Goal: Task Accomplishment & Management: Complete application form

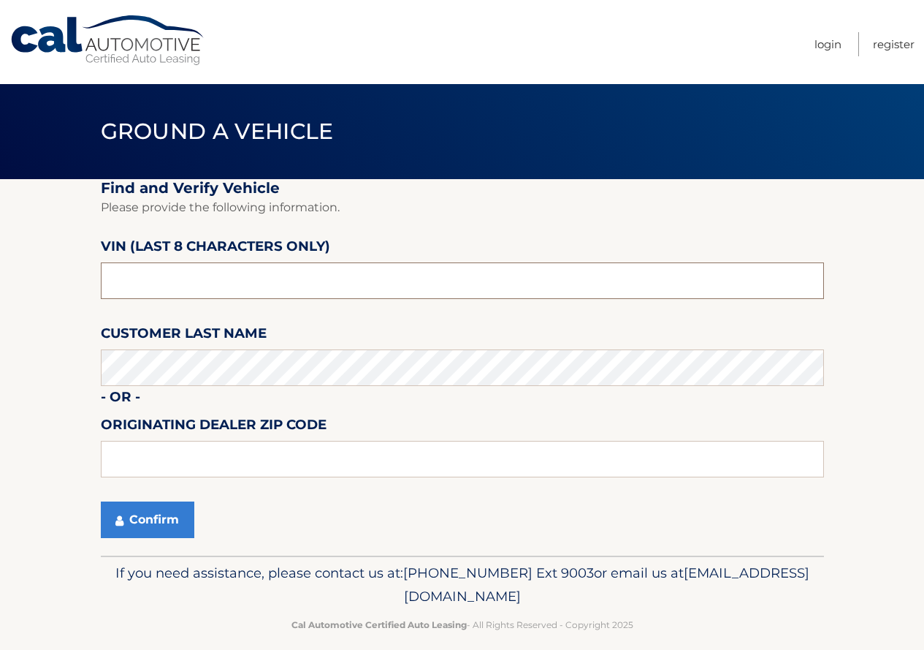
click at [313, 278] on input "text" at bounding box center [462, 280] width 723 height 37
click at [197, 282] on input "text" at bounding box center [462, 280] width 723 height 37
type input "PT520862"
click at [141, 517] on button "Confirm" at bounding box center [148, 519] width 94 height 37
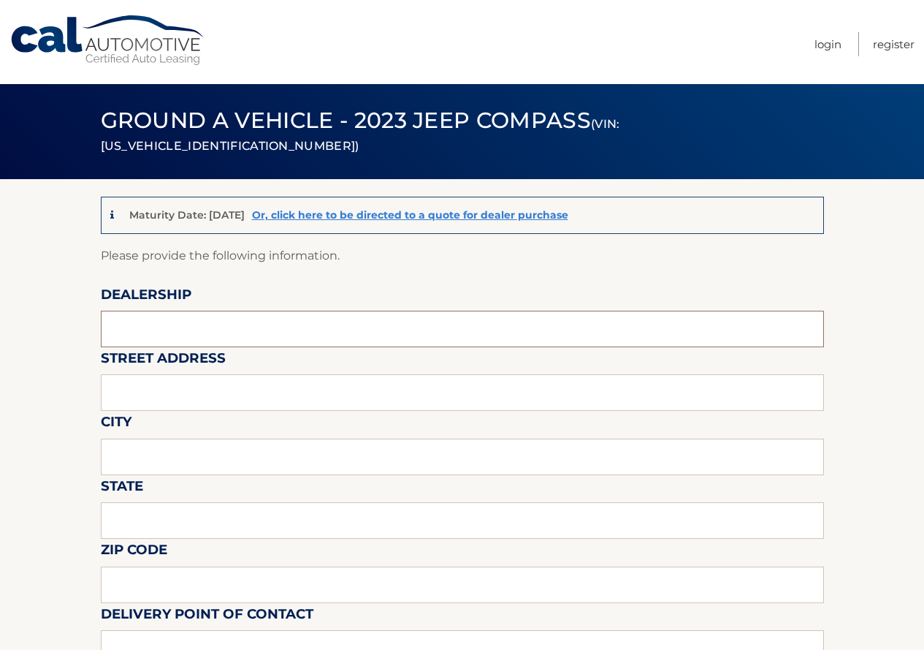
click at [227, 326] on input "text" at bounding box center [462, 329] width 723 height 37
type input "Reedman Toll of Springfield"
type input "840 Baltimore Pike"
type input "Springfield"
type input "PA"
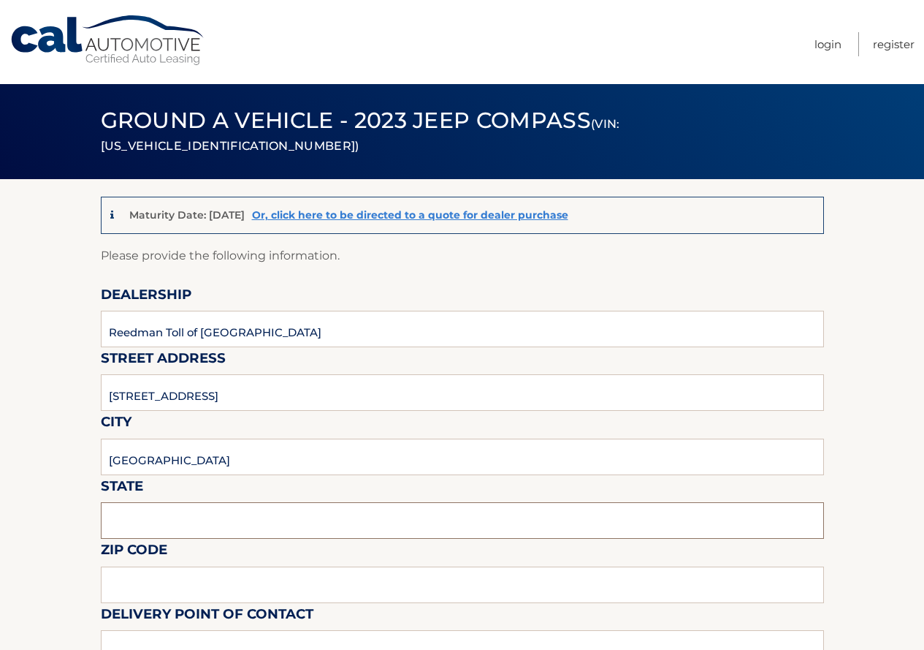
type input "19064"
type input "Tom Barrett"
type input "6105445300"
type input "MARTAUGERNIA@YAHOO.COM"
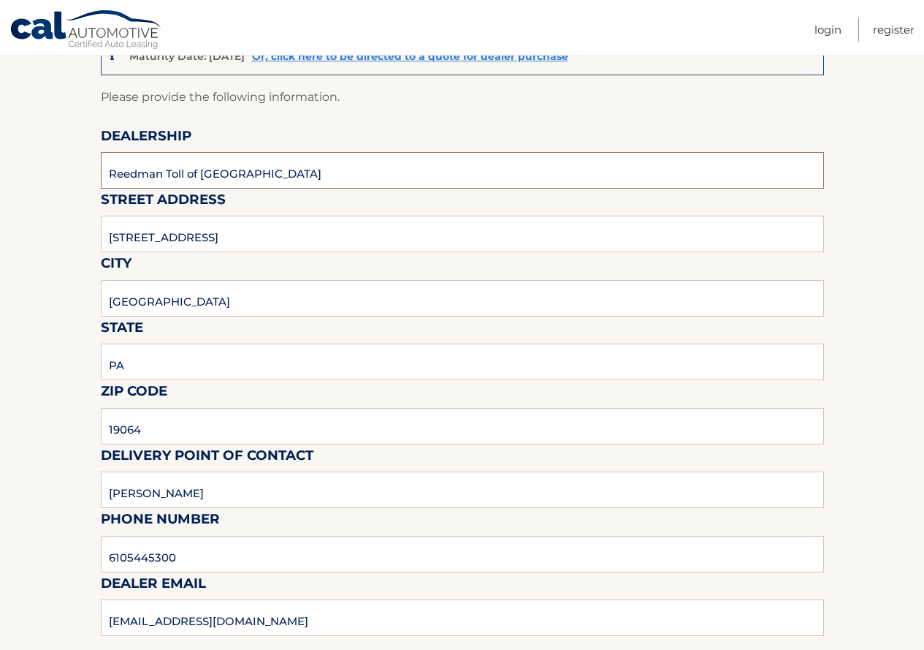
scroll to position [219, 0]
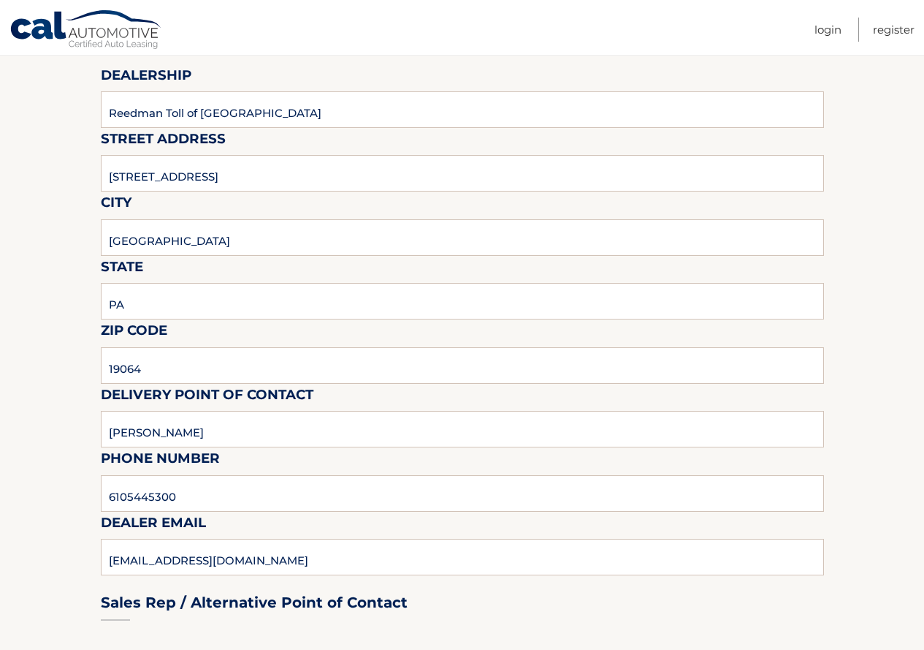
click at [329, 554] on div "Sales Rep / Alternative Point of Contact" at bounding box center [462, 574] width 723 height 103
click at [283, 555] on div "Sales Rep / Alternative Point of Contact" at bounding box center [462, 574] width 723 height 103
click at [241, 556] on div "Sales Rep / Alternative Point of Contact" at bounding box center [462, 574] width 723 height 103
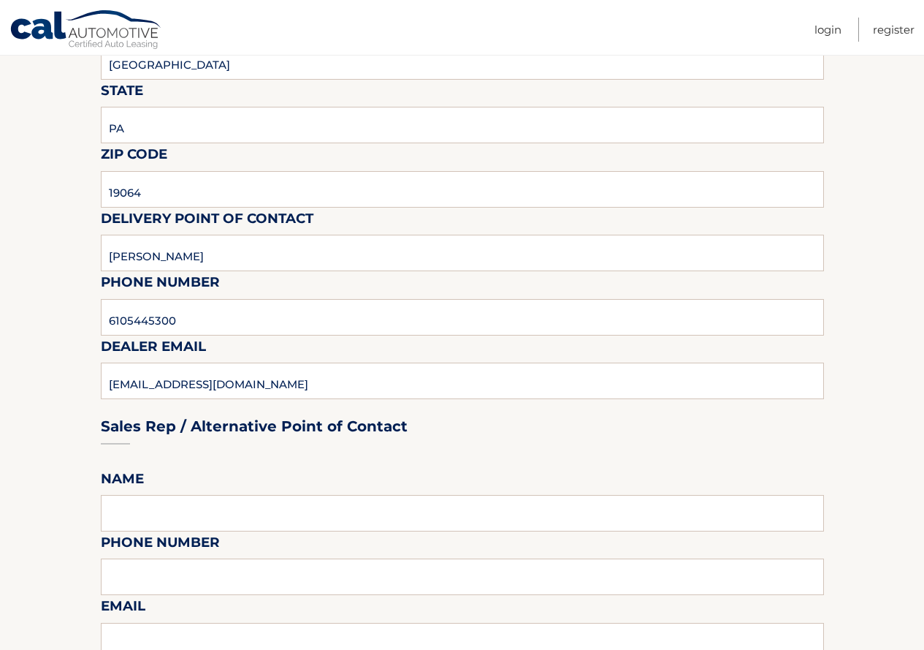
scroll to position [438, 0]
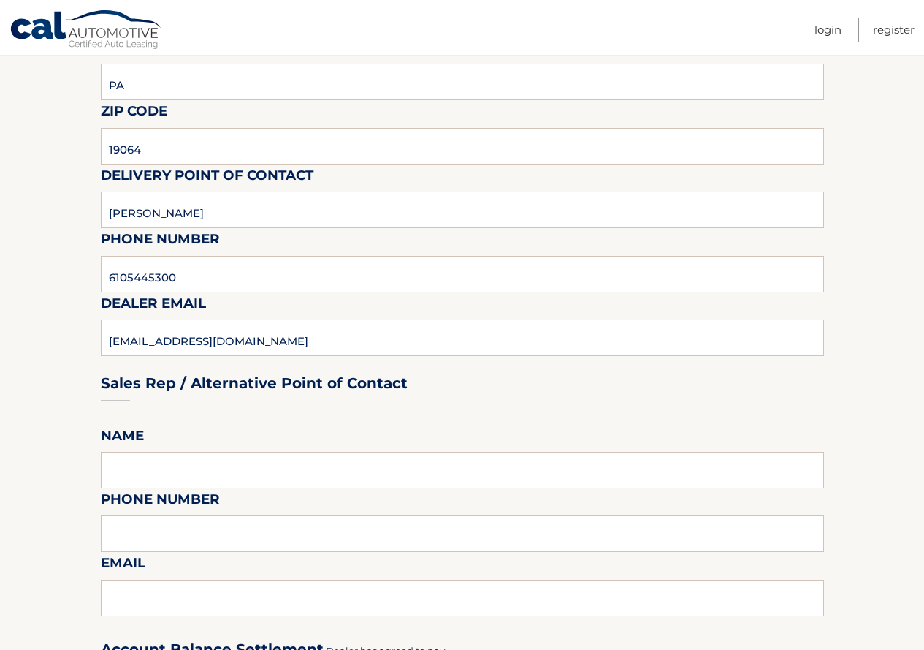
click at [301, 336] on div "Sales Rep / Alternative Point of Contact" at bounding box center [462, 355] width 723 height 103
click at [125, 339] on div "Sales Rep / Alternative Point of Contact" at bounding box center [462, 355] width 723 height 103
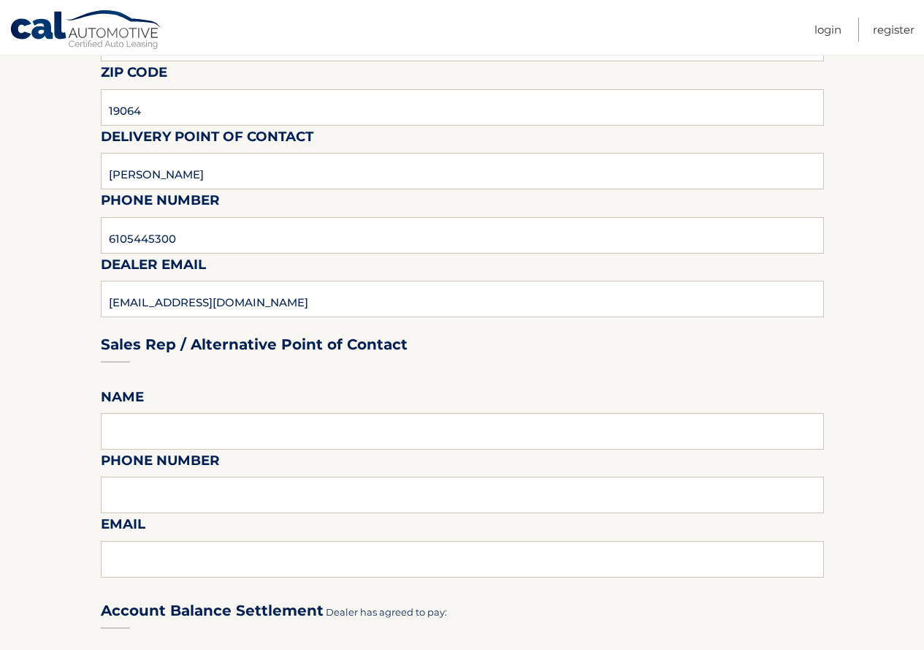
scroll to position [512, 0]
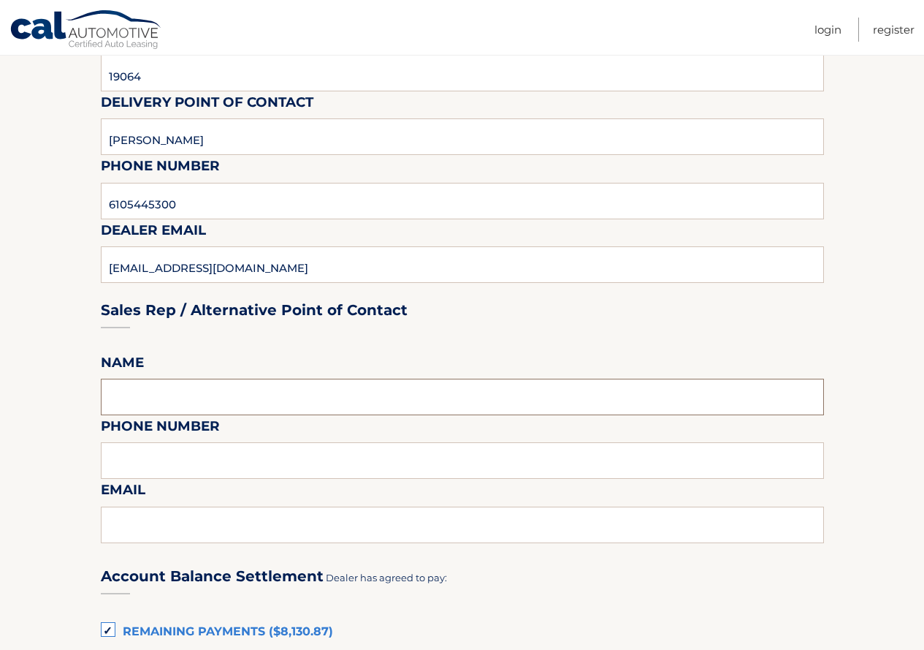
click at [181, 392] on input "text" at bounding box center [462, 397] width 723 height 37
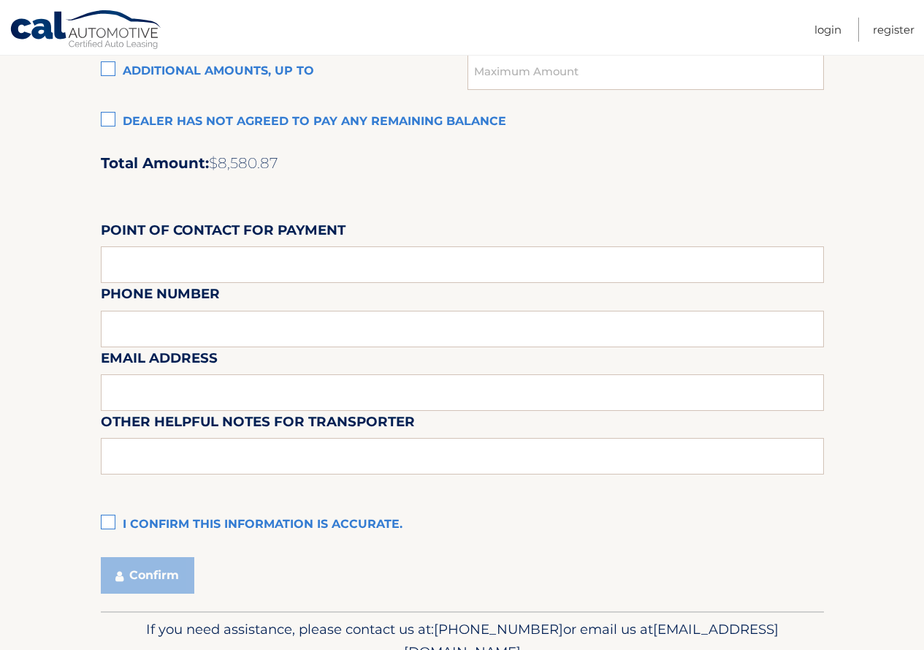
scroll to position [1171, 0]
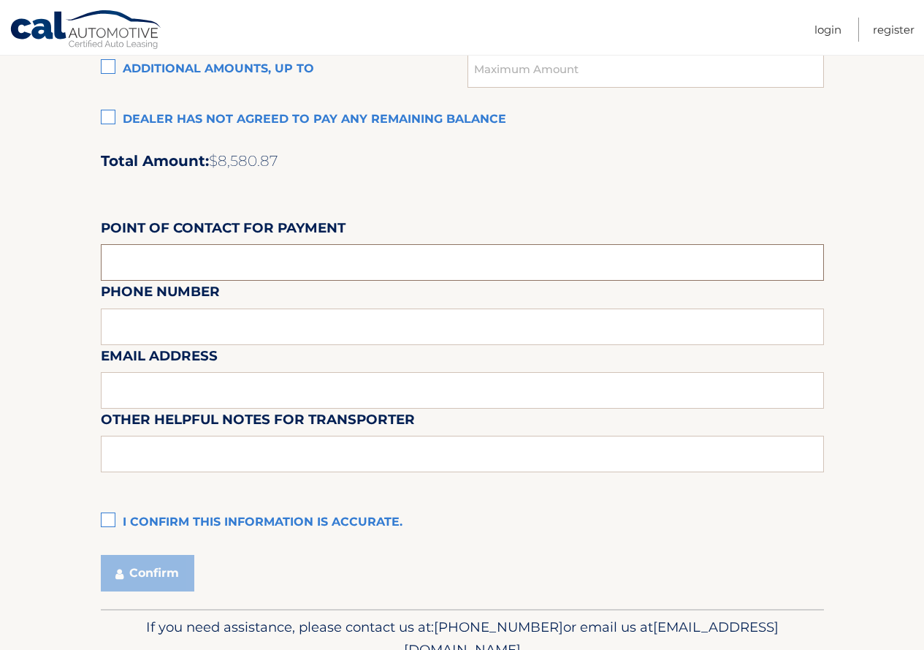
click at [348, 253] on input "text" at bounding box center [462, 262] width 723 height 37
type input "T"
type input "Tom Barrett"
type input "6105445300"
type input "Tom Barrett"
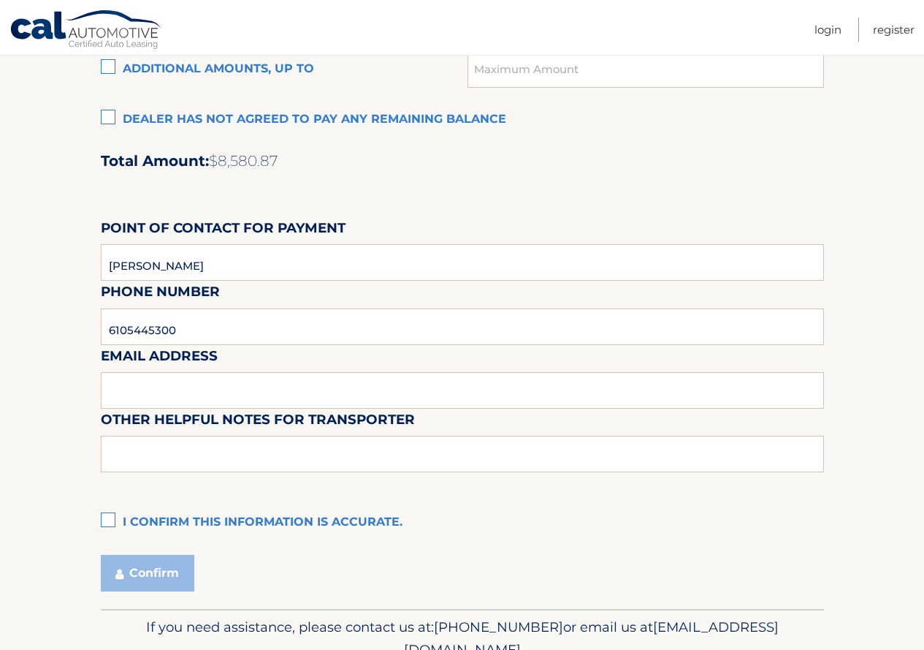
type input "6105445300"
type input "MARTAUGERNIA@YAHOO.COM"
type input "6105445300"
click at [239, 389] on input "text" at bounding box center [462, 390] width 723 height 37
type input "eanderson@reedmantoll.com"
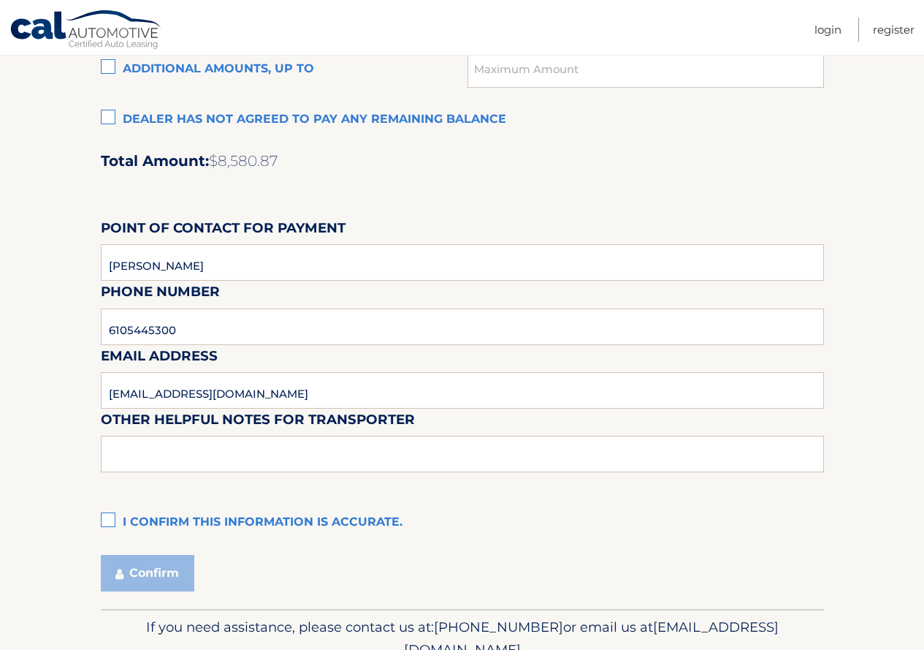
click at [113, 520] on label "I confirm this information is accurate." at bounding box center [462, 522] width 723 height 29
click at [0, 0] on input "I confirm this information is accurate." at bounding box center [0, 0] width 0 height 0
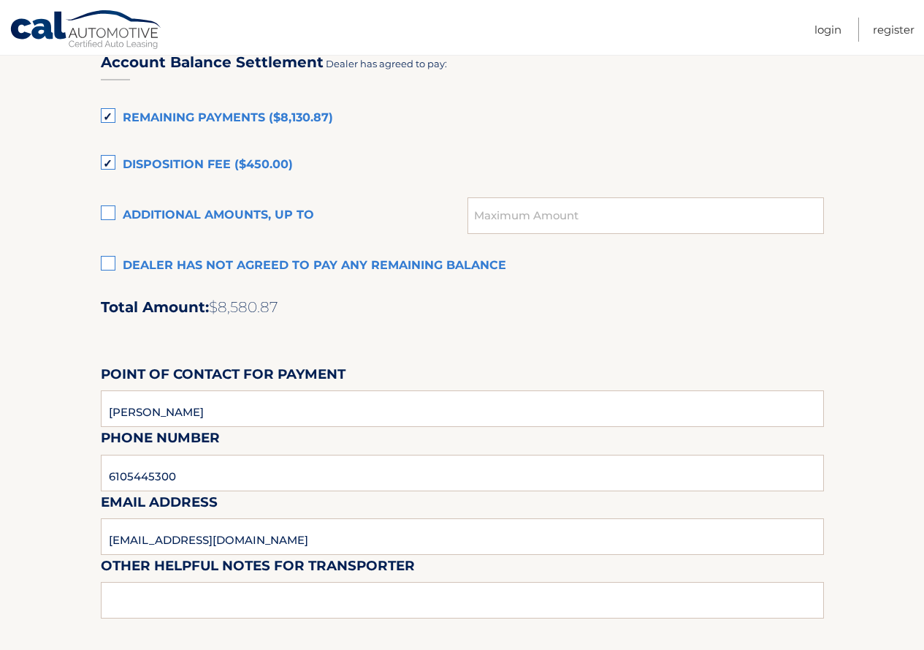
scroll to position [1022, 0]
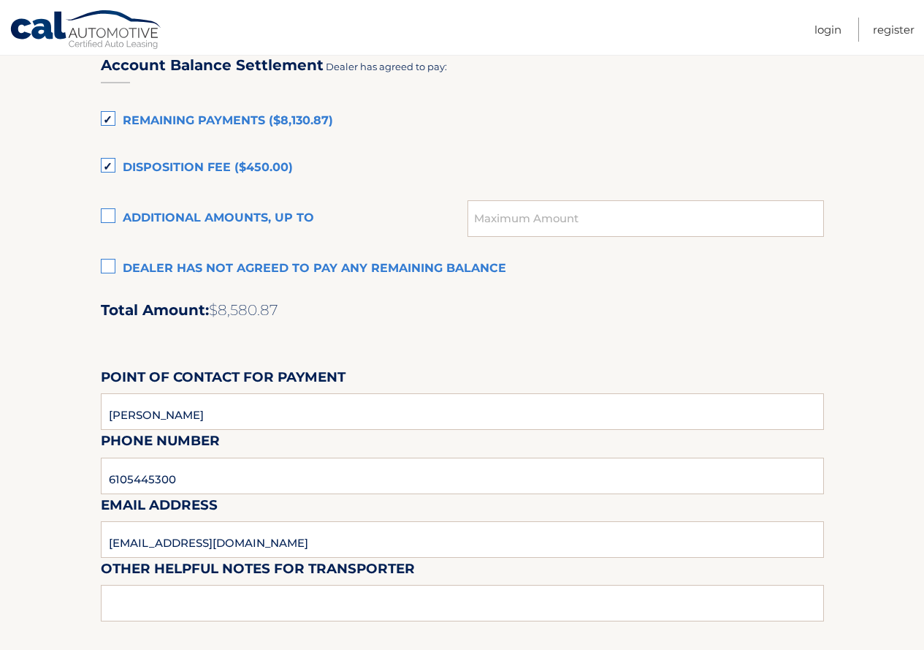
click at [107, 267] on label "Dealer has not agreed to pay any remaining balance" at bounding box center [462, 268] width 723 height 29
click at [0, 0] on input "Dealer has not agreed to pay any remaining balance" at bounding box center [0, 0] width 0 height 0
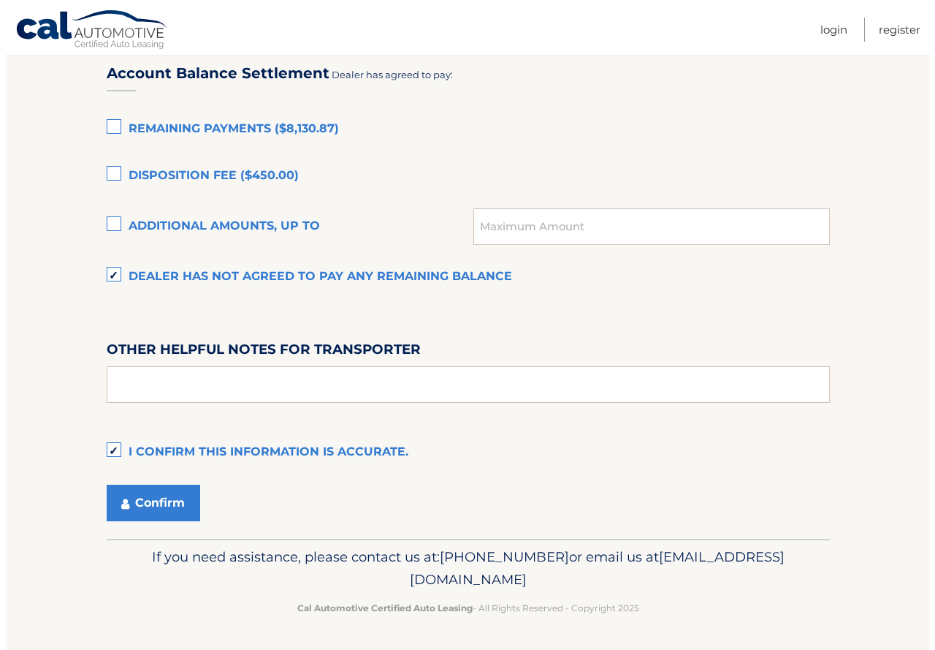
scroll to position [1014, 0]
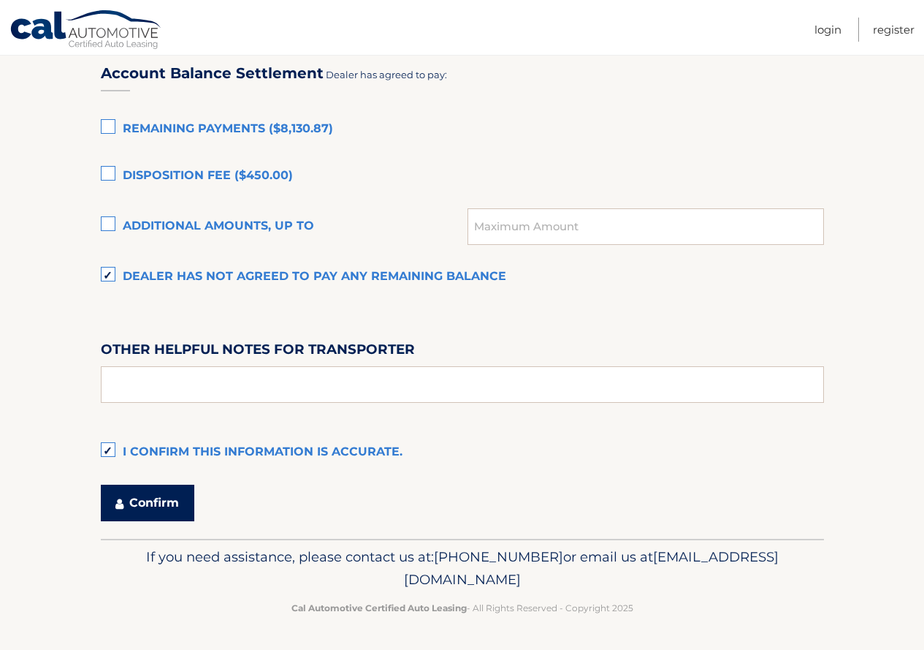
click at [139, 500] on button "Confirm" at bounding box center [148, 502] width 94 height 37
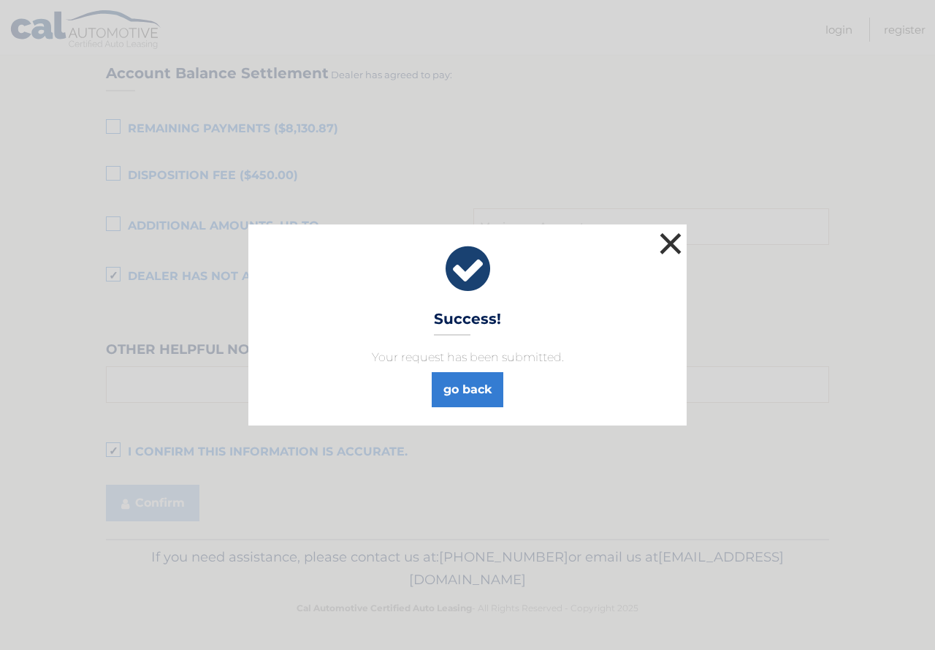
click at [675, 247] on button "×" at bounding box center [670, 243] width 29 height 29
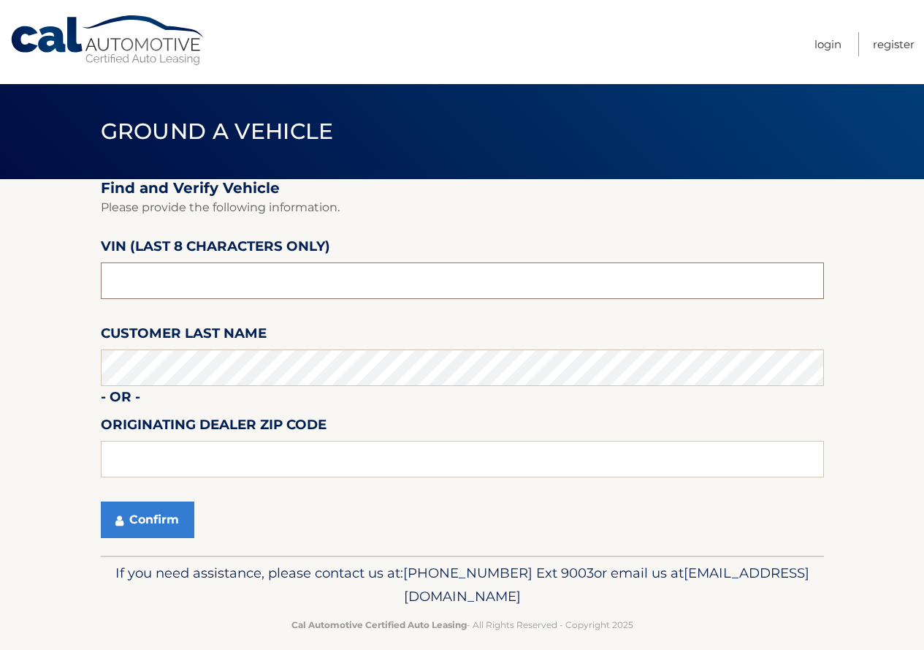
click at [455, 281] on input "text" at bounding box center [462, 280] width 723 height 37
click at [248, 280] on input "text" at bounding box center [462, 280] width 723 height 37
click at [238, 276] on input "text" at bounding box center [462, 280] width 723 height 37
click at [161, 516] on button "Confirm" at bounding box center [148, 519] width 94 height 37
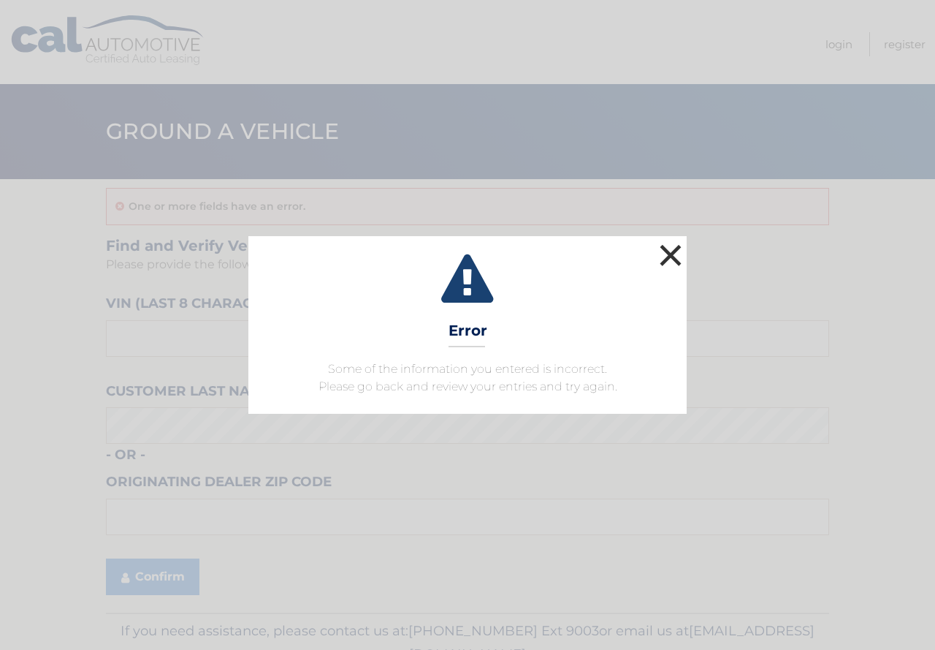
click at [670, 251] on button "×" at bounding box center [670, 254] width 29 height 29
click at [668, 252] on button "×" at bounding box center [670, 254] width 29 height 29
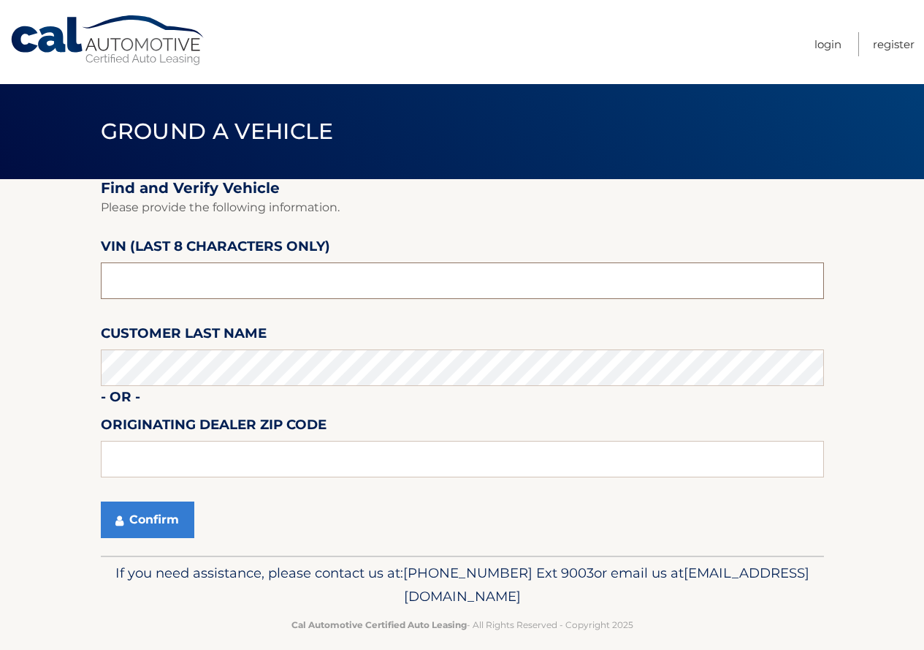
click at [343, 278] on input "text" at bounding box center [462, 280] width 723 height 37
type input "PT520862"
click at [160, 524] on button "Confirm" at bounding box center [148, 519] width 94 height 37
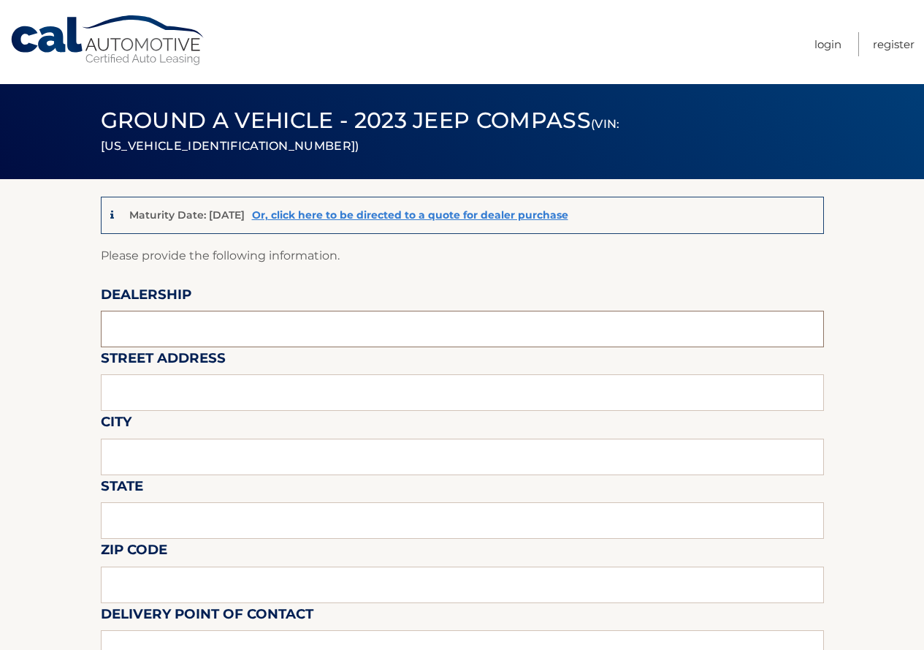
click at [246, 341] on input "text" at bounding box center [462, 329] width 723 height 37
type input "Reedman Toll of Springfield"
type input "840 Baltimore Pike"
type input "Springfield"
type input "PA"
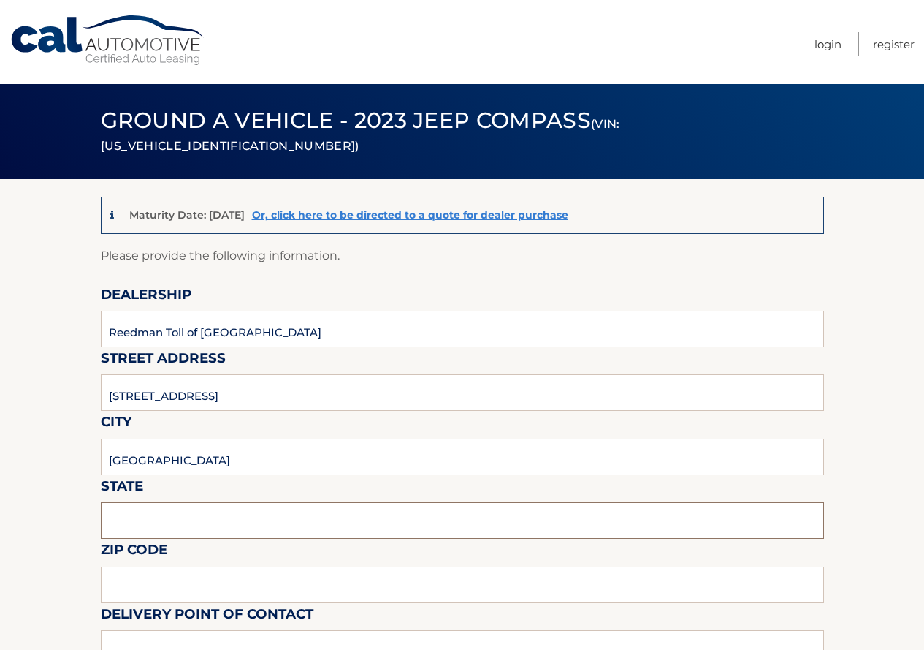
type input "19064"
type input "Tom Barrett"
type input "6105445300"
type input "MARTAUGERNIA@YAHOO.COM"
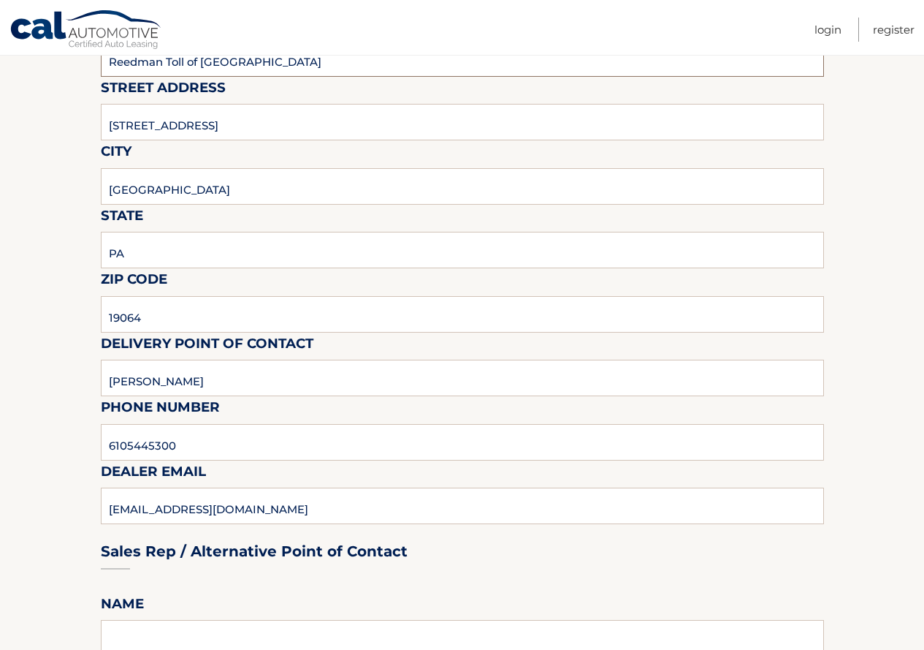
scroll to position [365, 0]
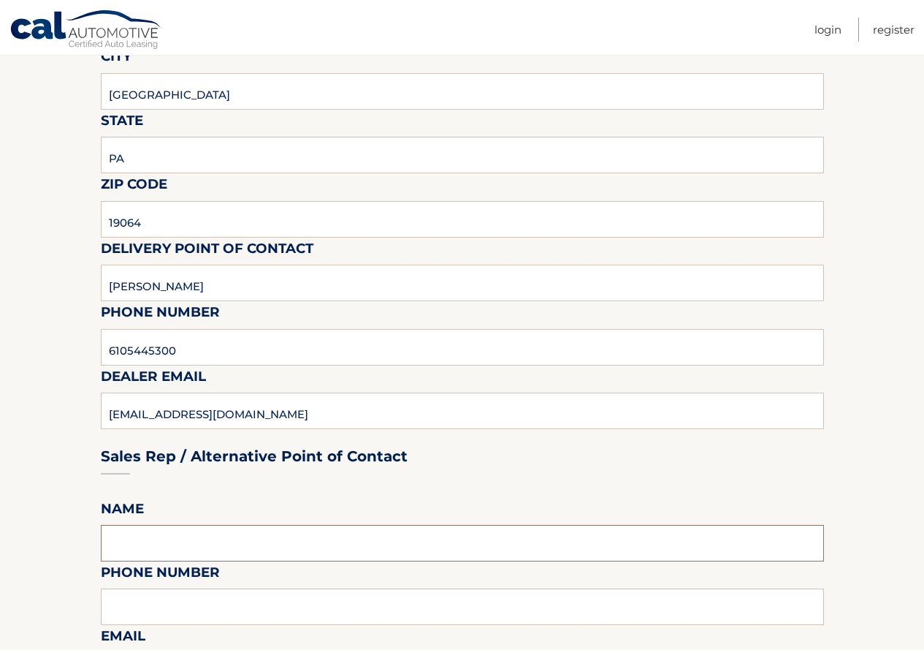
click at [197, 545] on input "text" at bounding box center [462, 543] width 723 height 37
type input "Tom Barrett"
type input "6105445300"
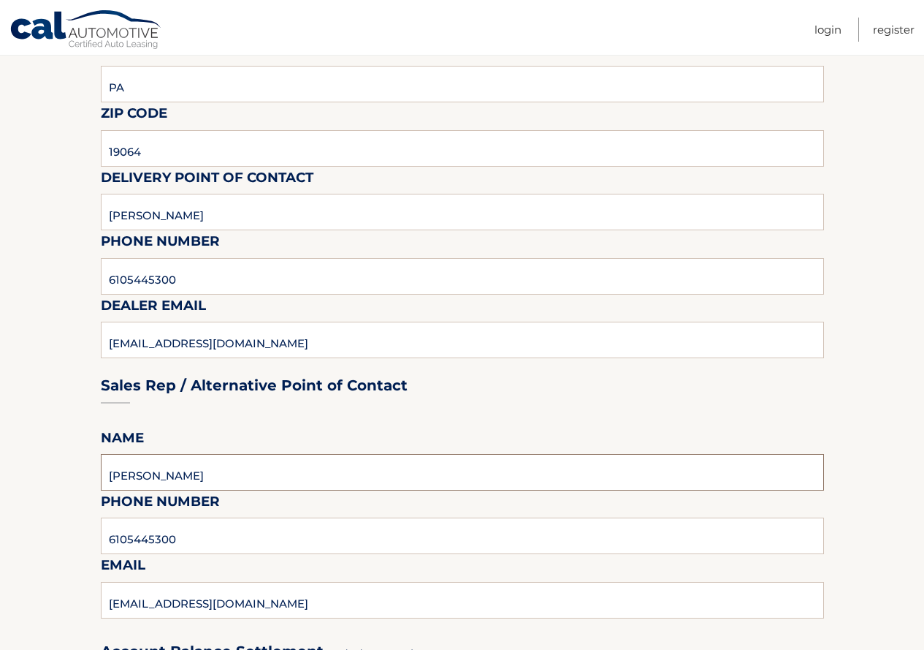
scroll to position [585, 0]
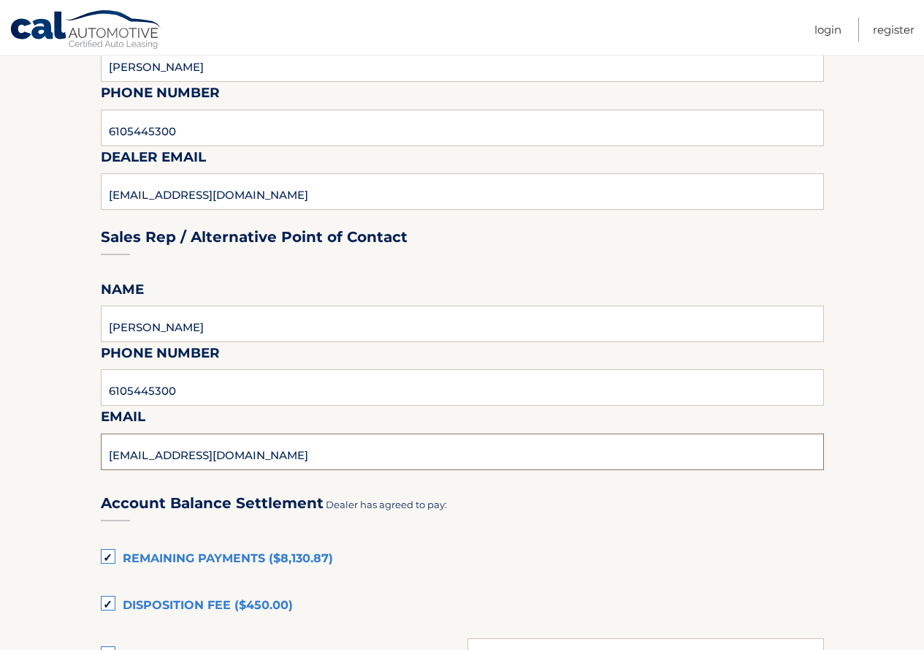
click at [297, 457] on input "MARTAUGERNIA@YAHOO.COM" at bounding box center [462, 451] width 723 height 37
type input "M"
type input "eanderson@reedmantoll.com"
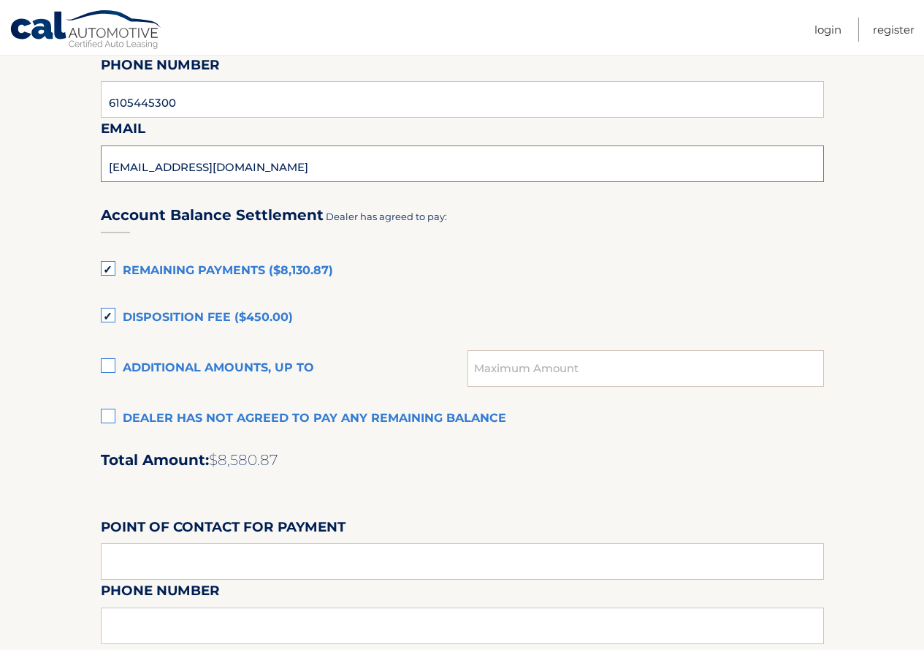
scroll to position [877, 0]
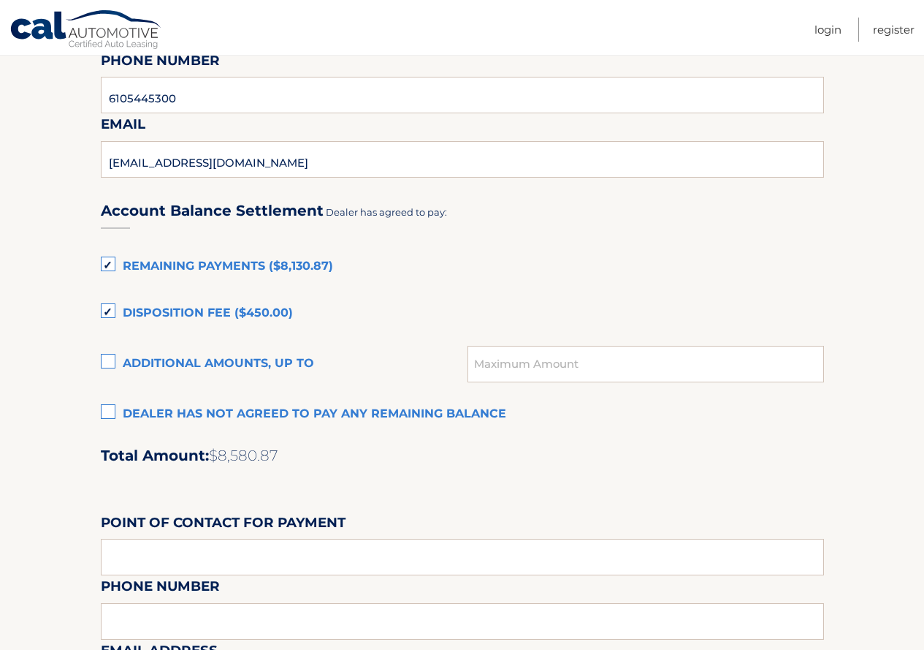
click at [109, 408] on label "Dealer has not agreed to pay any remaining balance" at bounding box center [462, 414] width 723 height 29
click at [0, 0] on input "Dealer has not agreed to pay any remaining balance" at bounding box center [0, 0] width 0 height 0
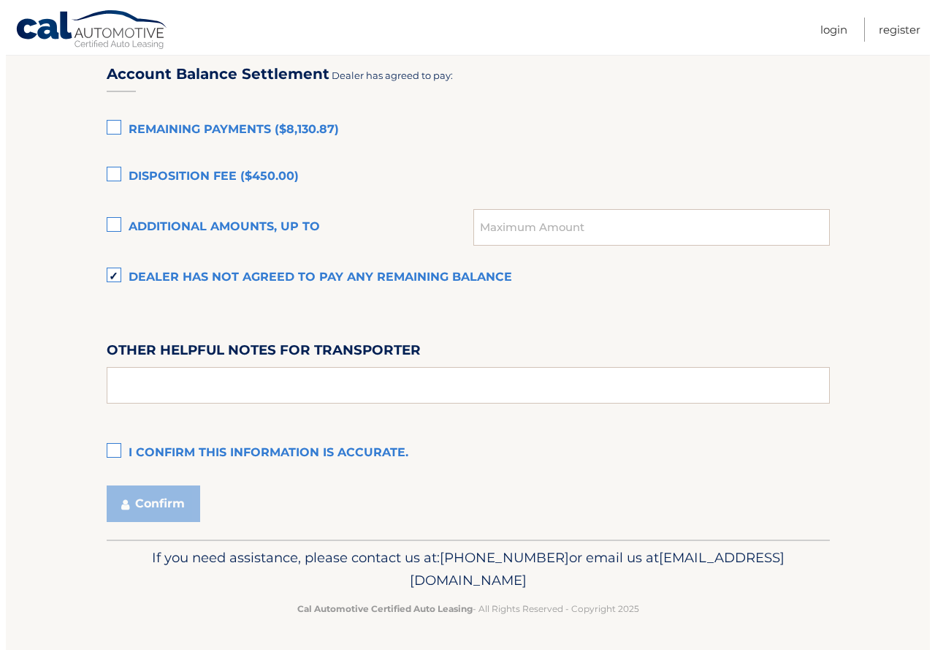
scroll to position [1014, 0]
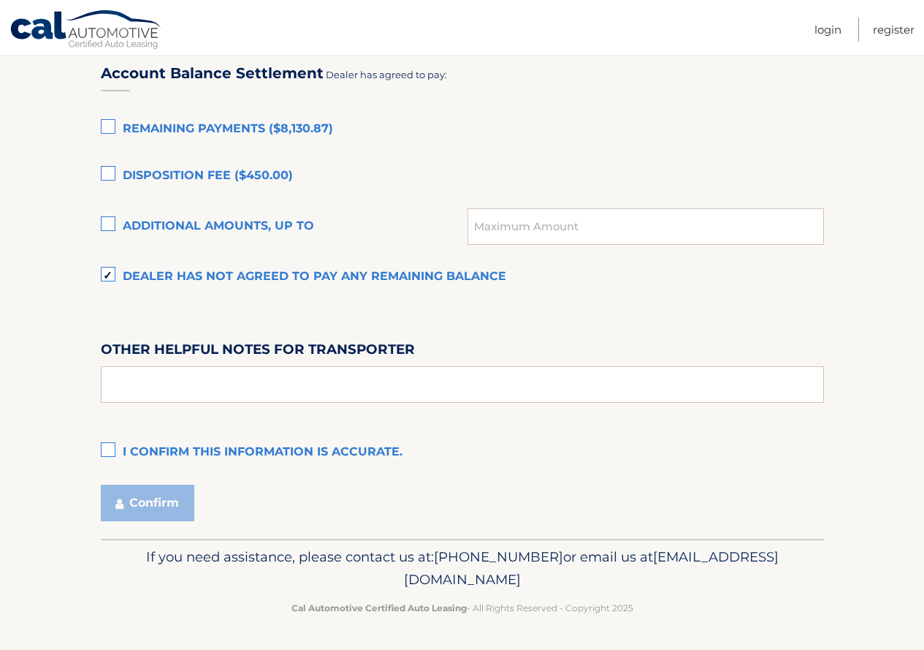
click at [107, 446] on label "I confirm this information is accurate." at bounding box center [462, 452] width 723 height 29
click at [0, 0] on input "I confirm this information is accurate." at bounding box center [0, 0] width 0 height 0
click at [287, 379] on input "text" at bounding box center [462, 384] width 723 height 37
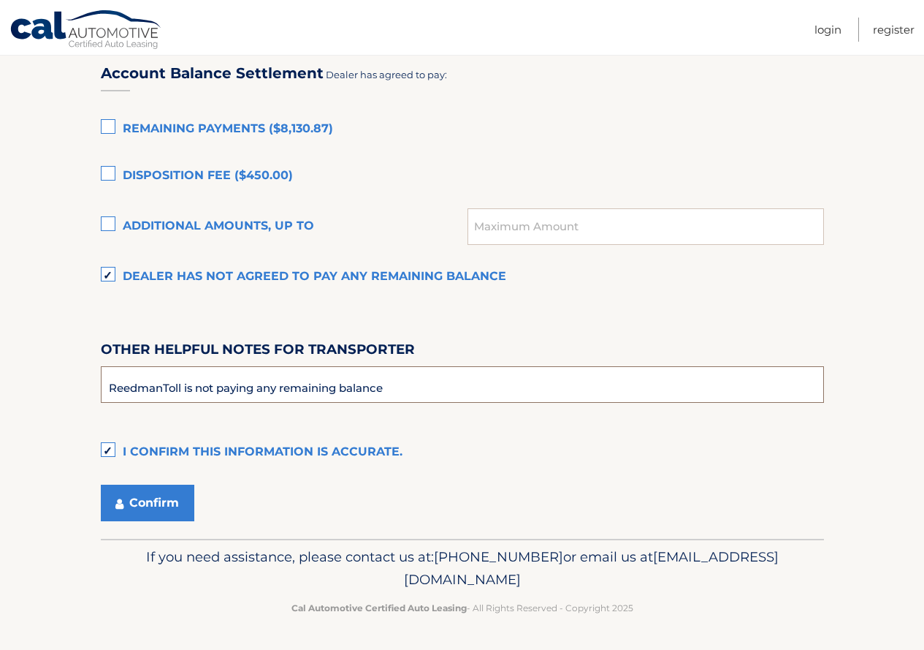
type input "ReedmanToll is not paying any remaining balance"
click at [160, 498] on button "Confirm" at bounding box center [148, 502] width 94 height 37
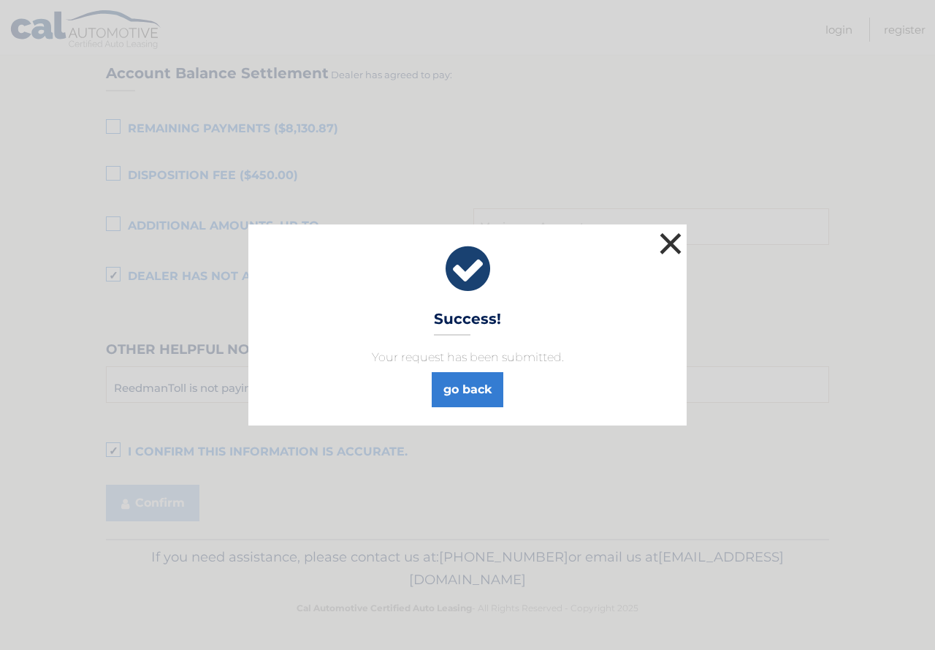
click at [671, 245] on button "×" at bounding box center [670, 243] width 29 height 29
